Goal: Transaction & Acquisition: Purchase product/service

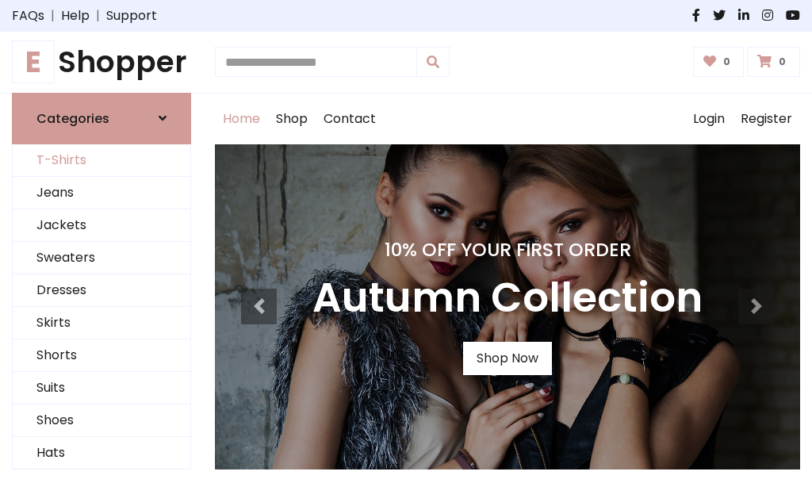
click at [102, 160] on link "T-Shirts" at bounding box center [102, 160] width 178 height 33
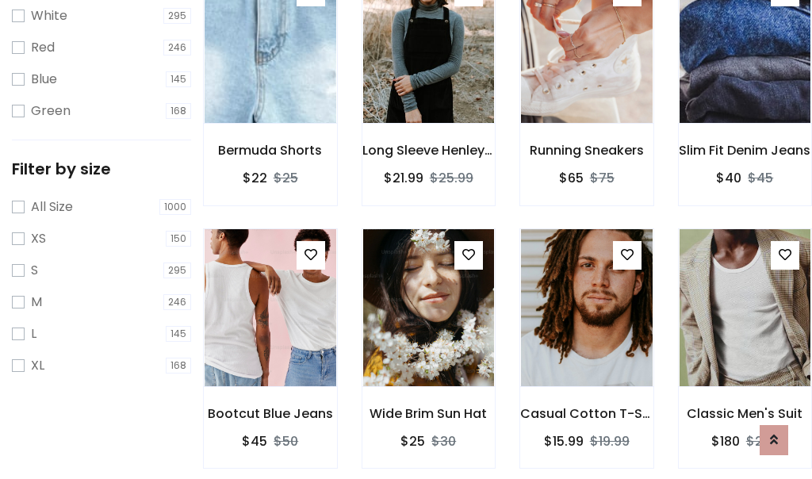
scroll to position [29, 0]
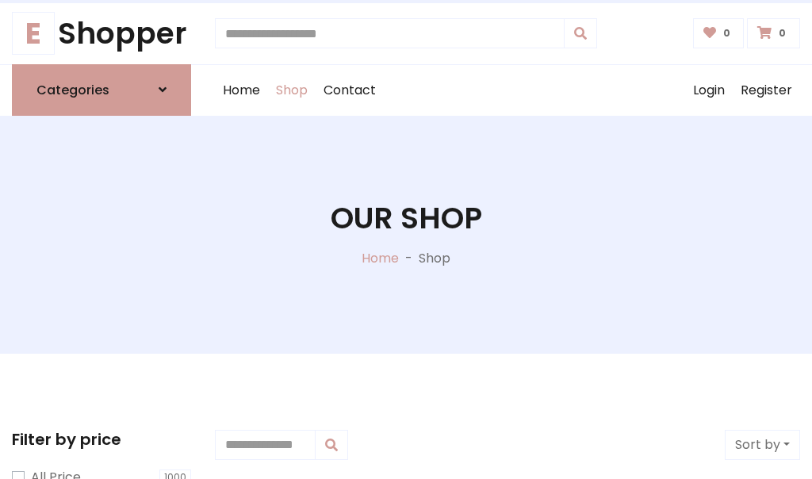
click at [406, 234] on h1 "Our Shop" at bounding box center [407, 219] width 152 height 36
click at [508, 90] on div "Home Shop Contact Log out Login Register" at bounding box center [507, 90] width 585 height 51
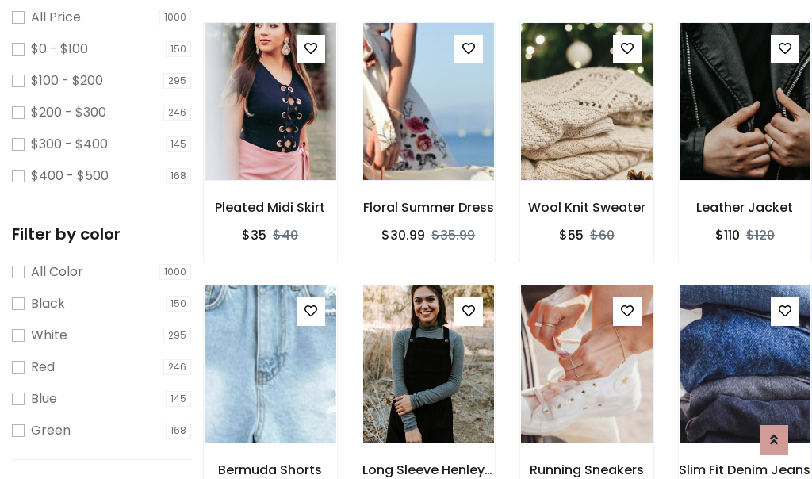
scroll to position [460, 0]
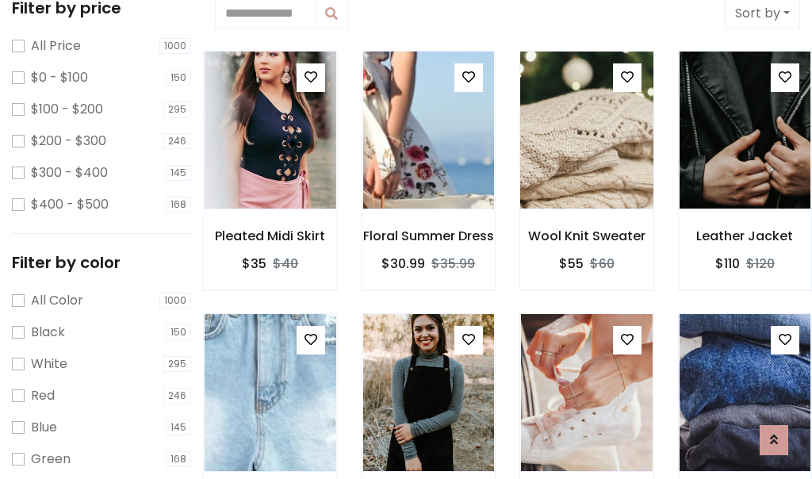
click at [586, 130] on img at bounding box center [587, 130] width 158 height 381
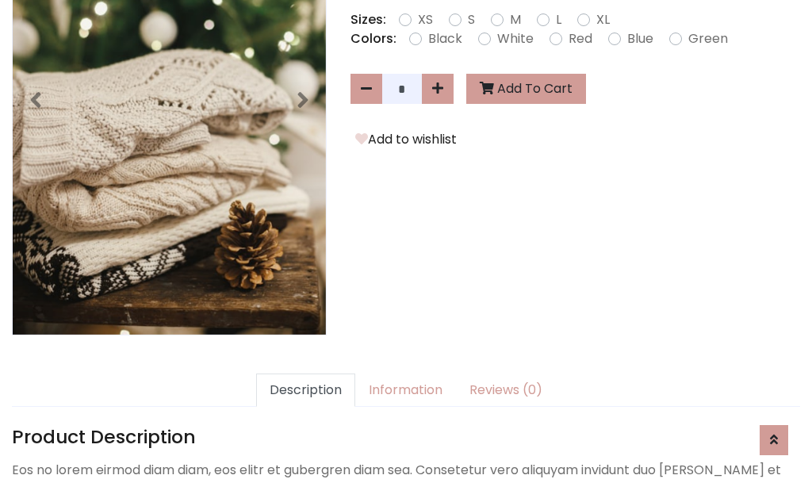
scroll to position [388, 0]
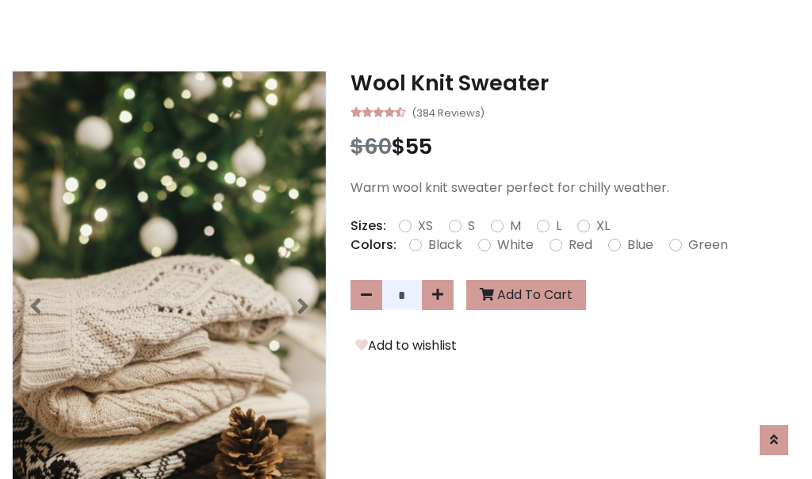
click at [575, 82] on h3 "Wool Knit Sweater" at bounding box center [576, 83] width 450 height 25
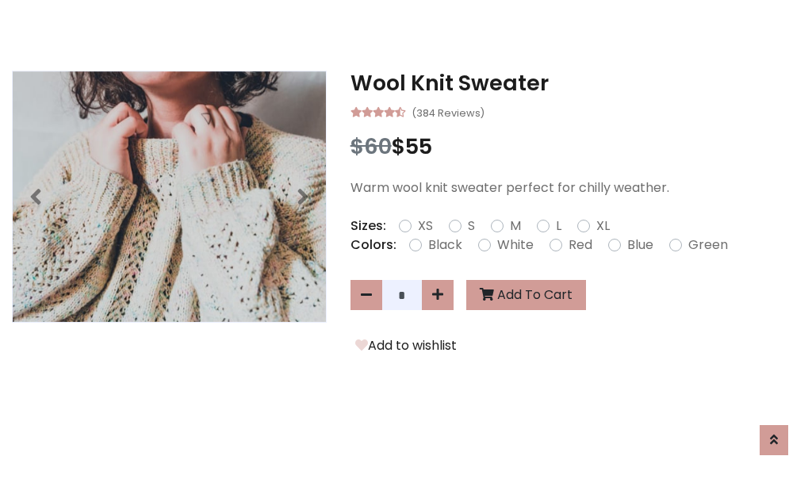
click at [575, 82] on h3 "Wool Knit Sweater" at bounding box center [576, 83] width 450 height 25
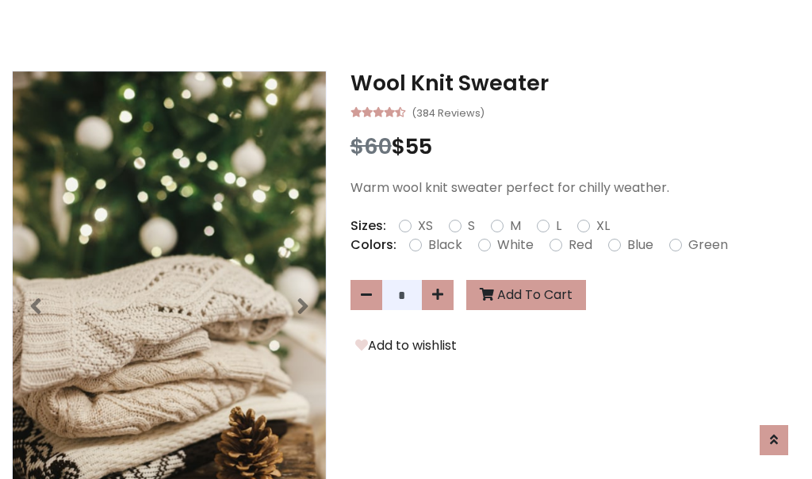
click at [575, 82] on h3 "Wool Knit Sweater" at bounding box center [576, 83] width 450 height 25
